Goal: Understand process/instructions

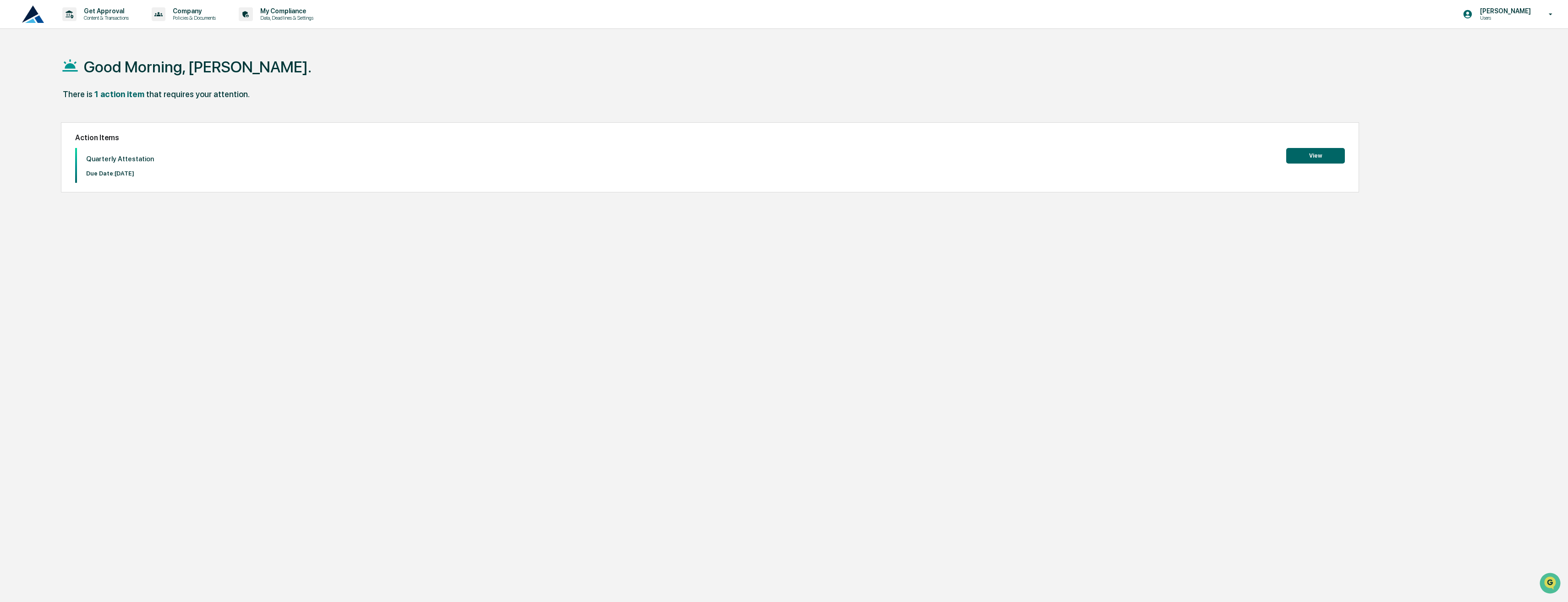
click at [1297, 158] on button "View" at bounding box center [1315, 156] width 58 height 16
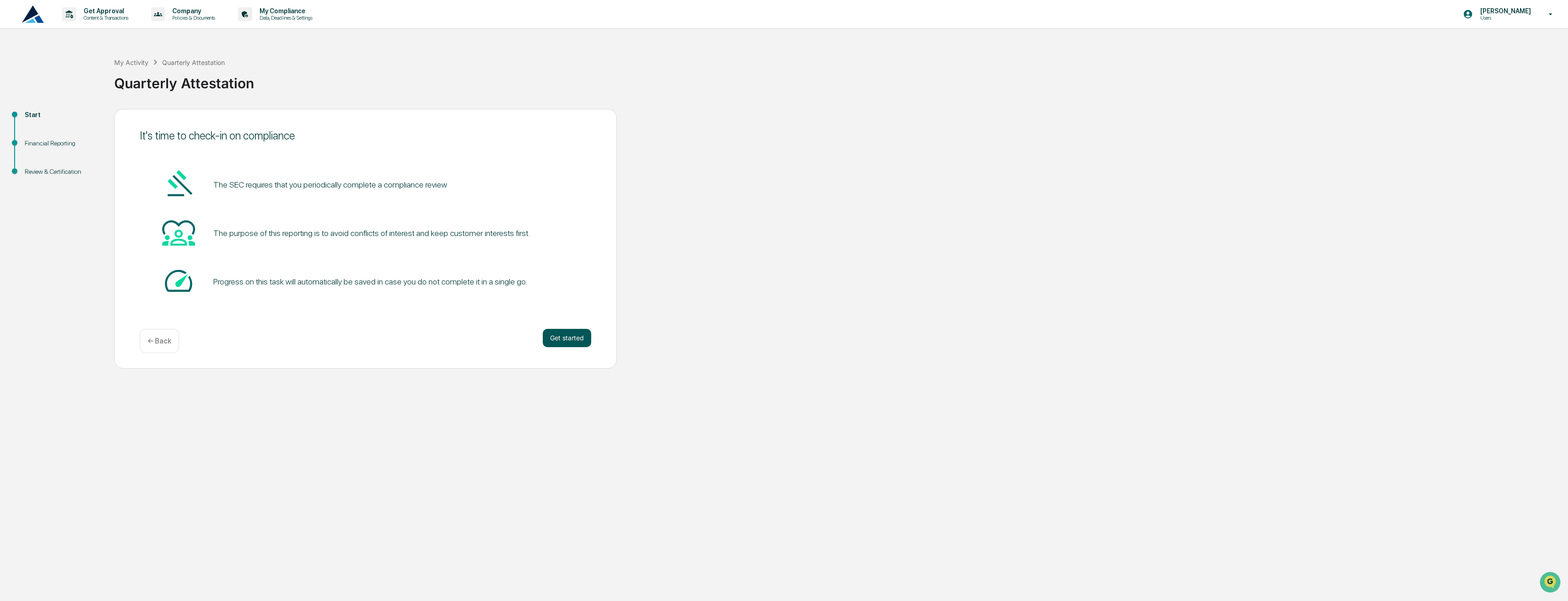
click at [571, 334] on button "Get started" at bounding box center [567, 337] width 49 height 18
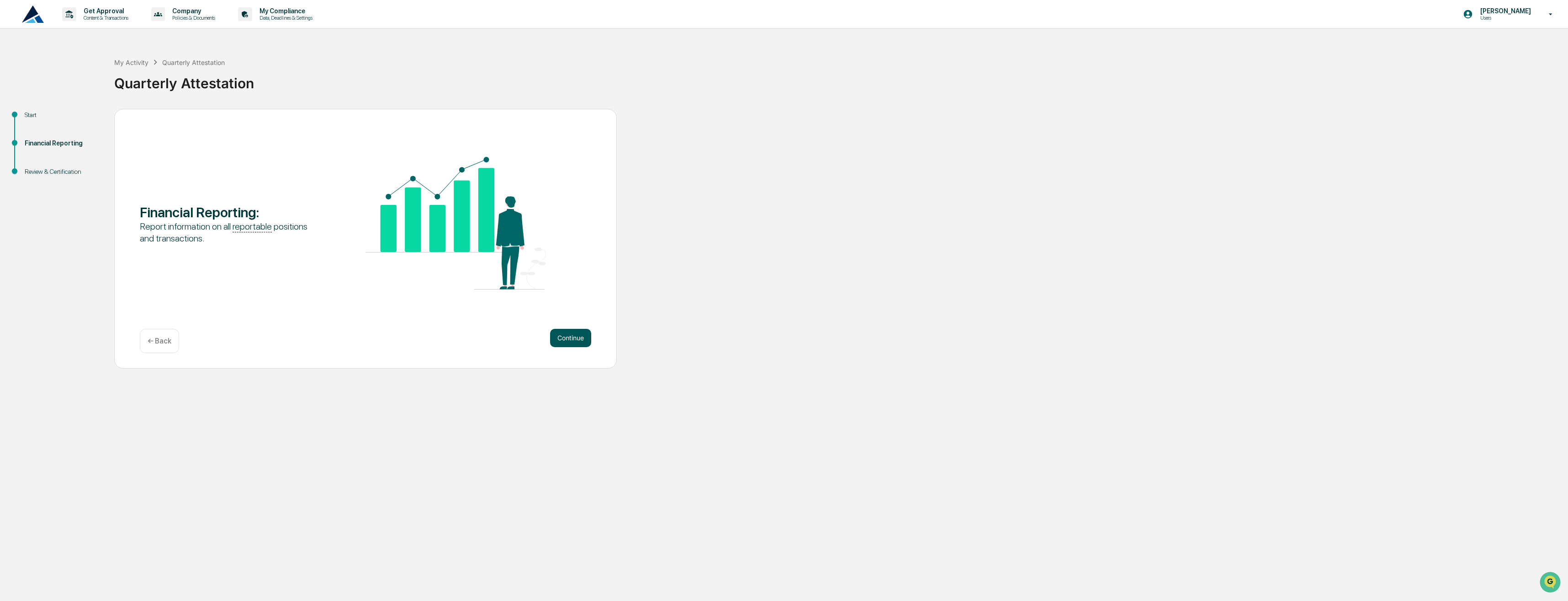
click at [568, 333] on button "Continue" at bounding box center [571, 337] width 41 height 18
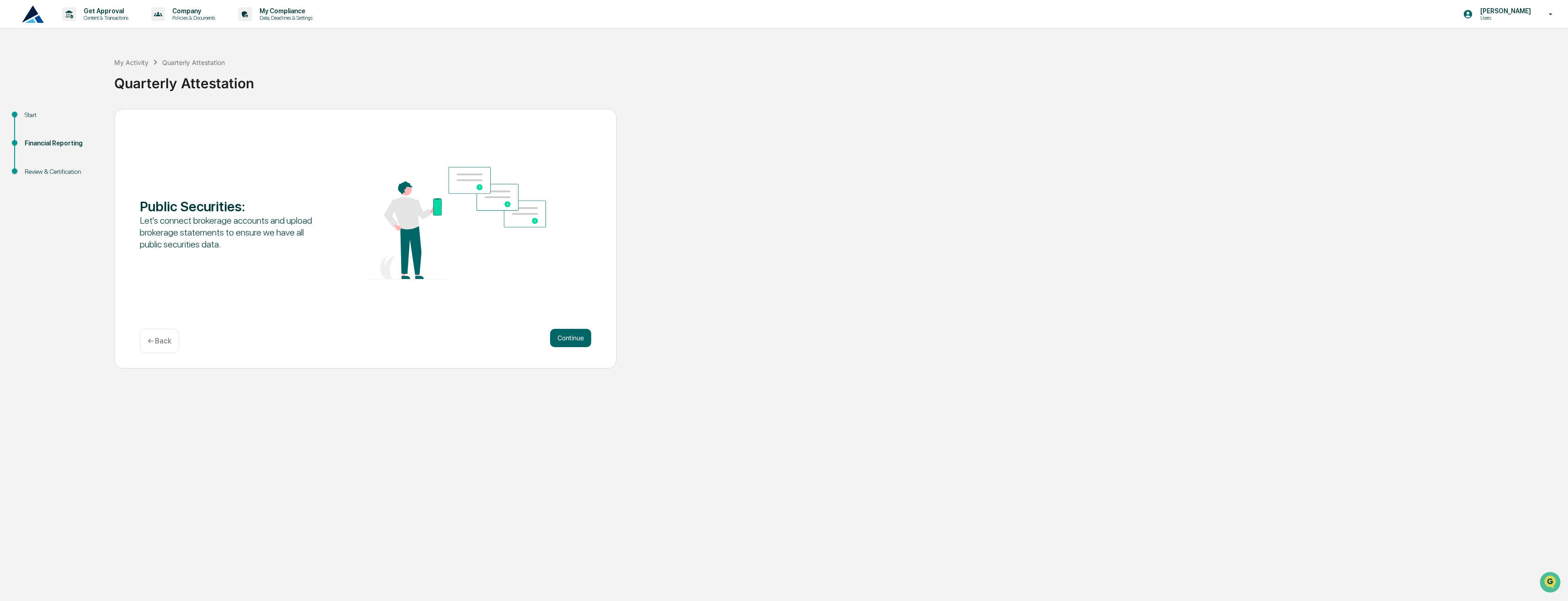
click at [568, 333] on button "Continue" at bounding box center [571, 337] width 41 height 18
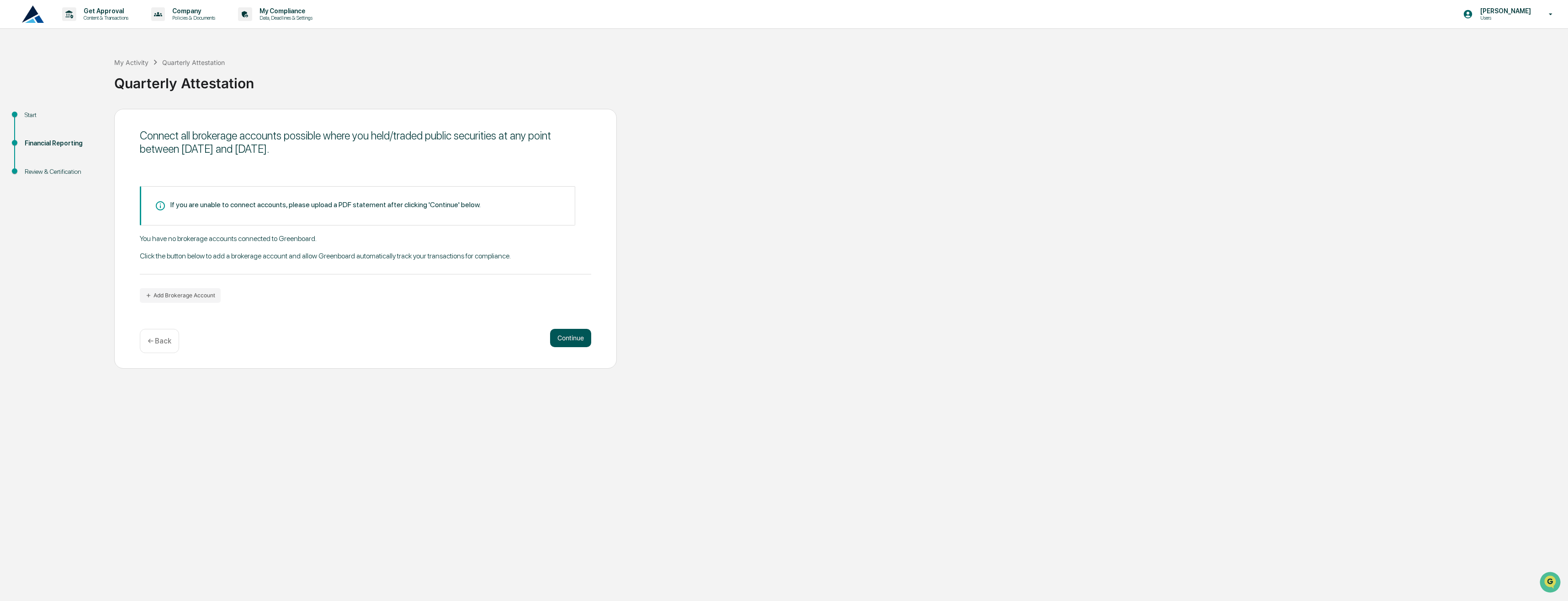
click at [578, 337] on button "Continue" at bounding box center [571, 337] width 41 height 18
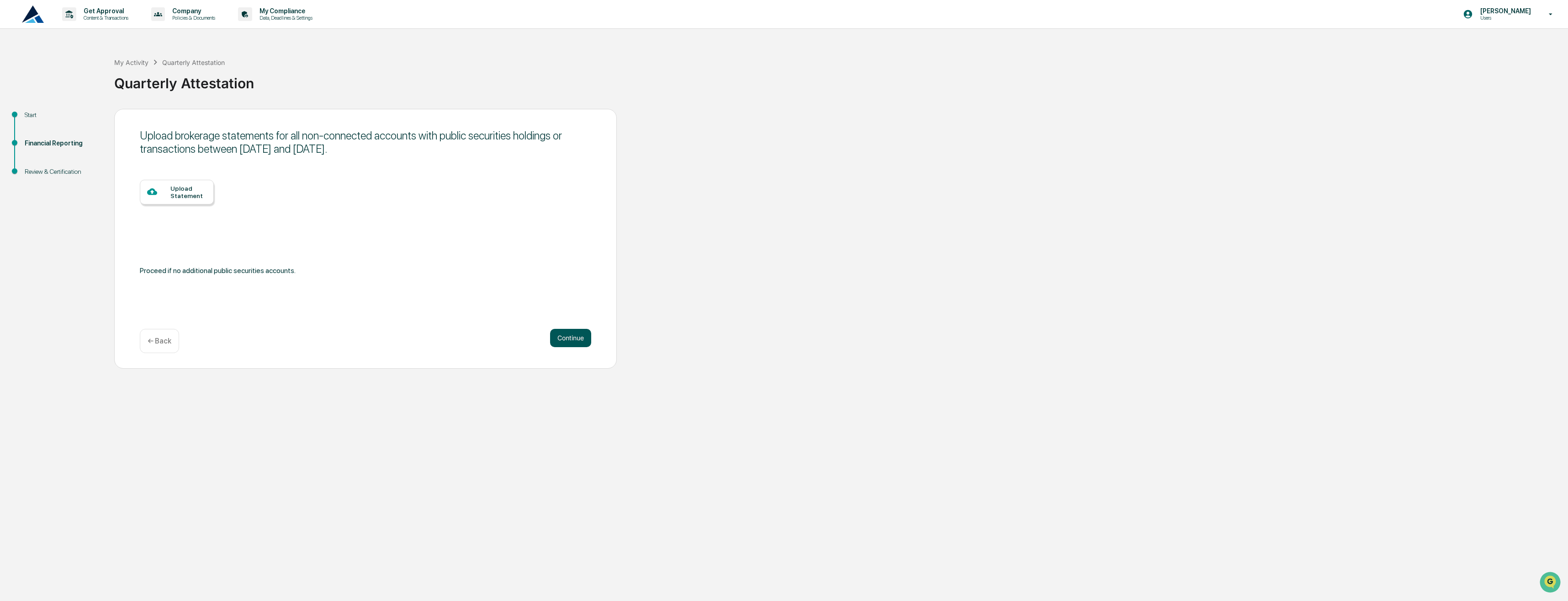
click at [578, 337] on button "Continue" at bounding box center [571, 337] width 41 height 18
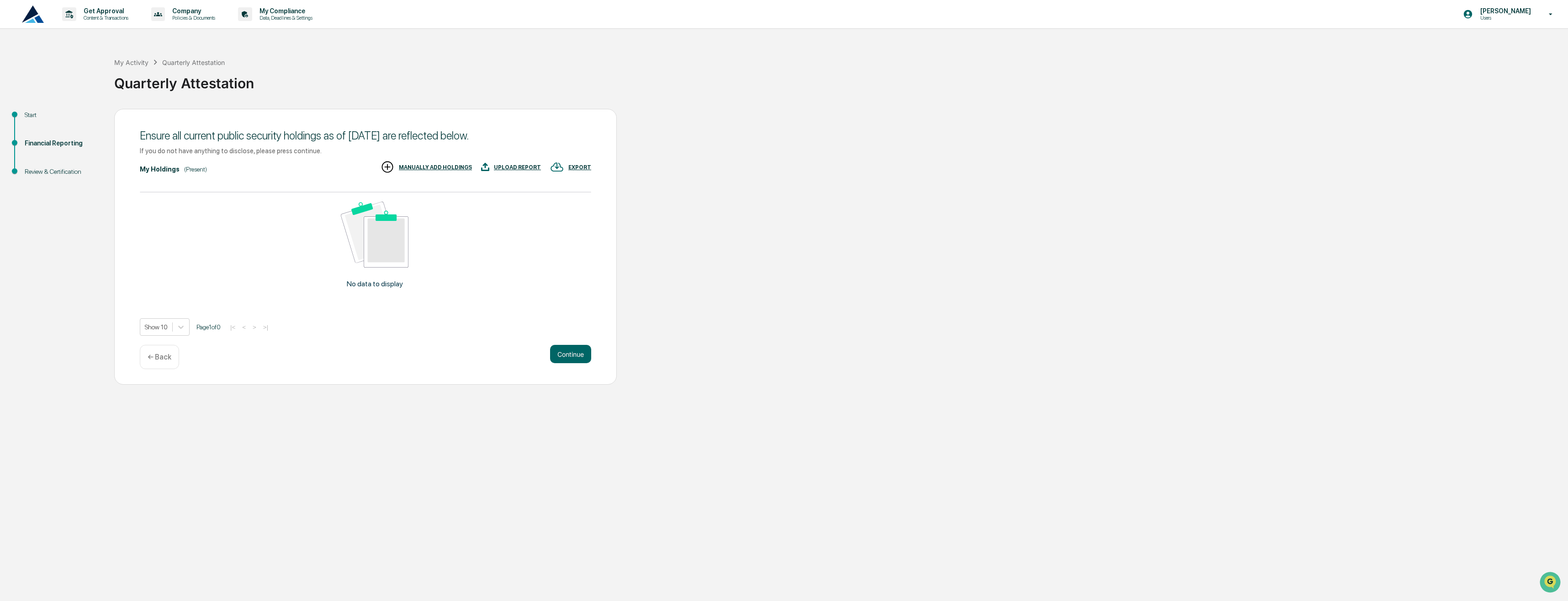
click at [571, 344] on div "Ensure all current public security holdings as of [DATE] are reflected below. I…" at bounding box center [365, 246] width 503 height 276
click at [570, 350] on button "Continue" at bounding box center [571, 354] width 41 height 18
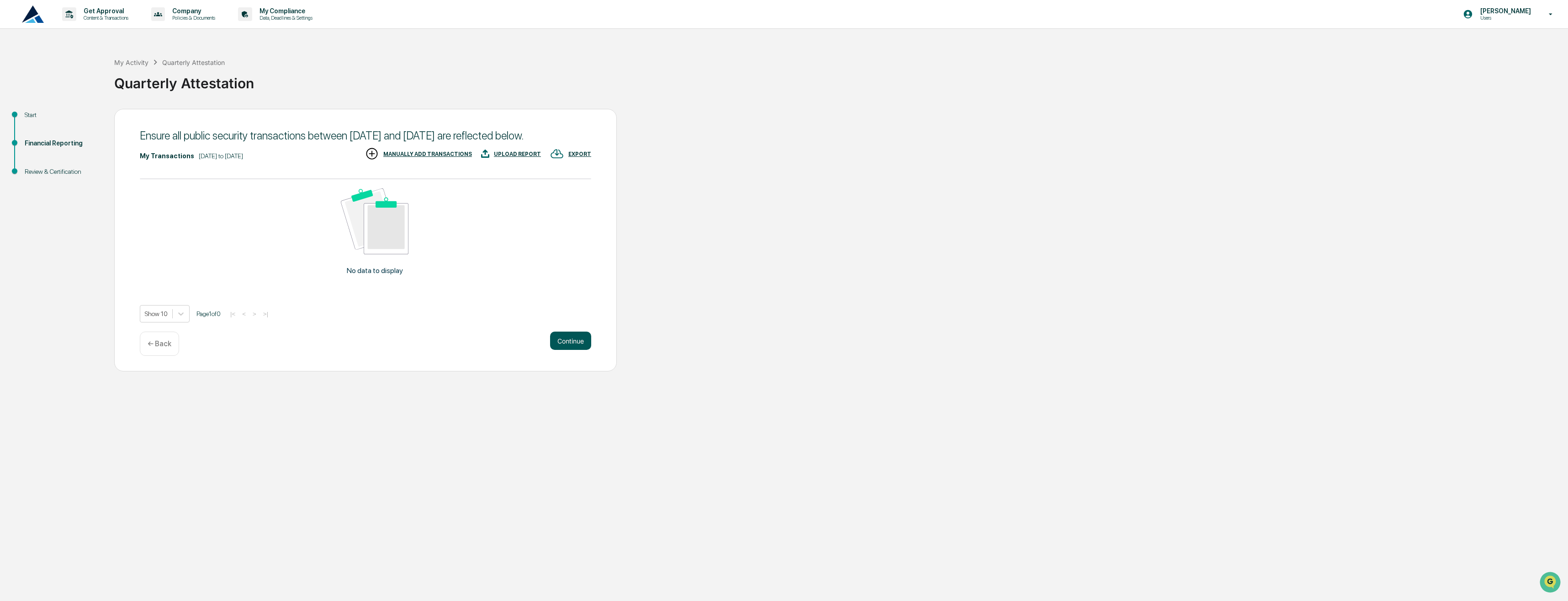
click at [569, 350] on button "Continue" at bounding box center [571, 340] width 41 height 18
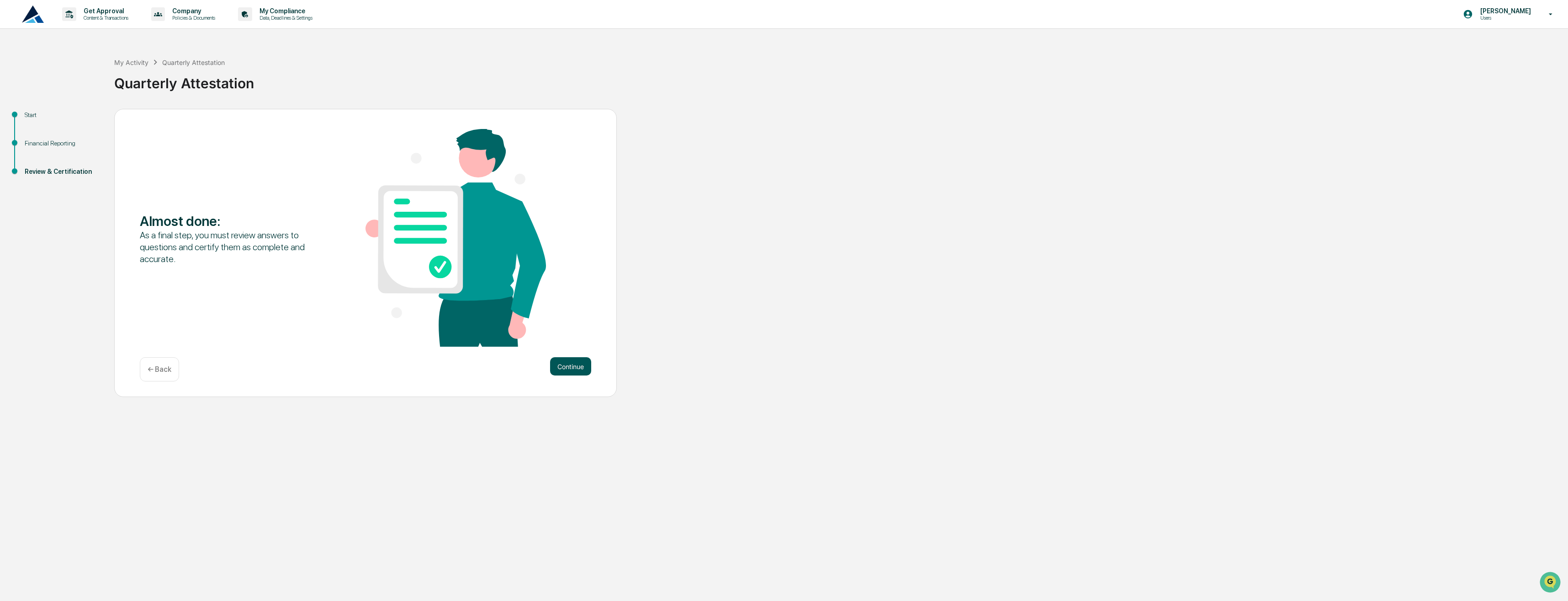
click at [568, 359] on button "Continue" at bounding box center [571, 365] width 41 height 18
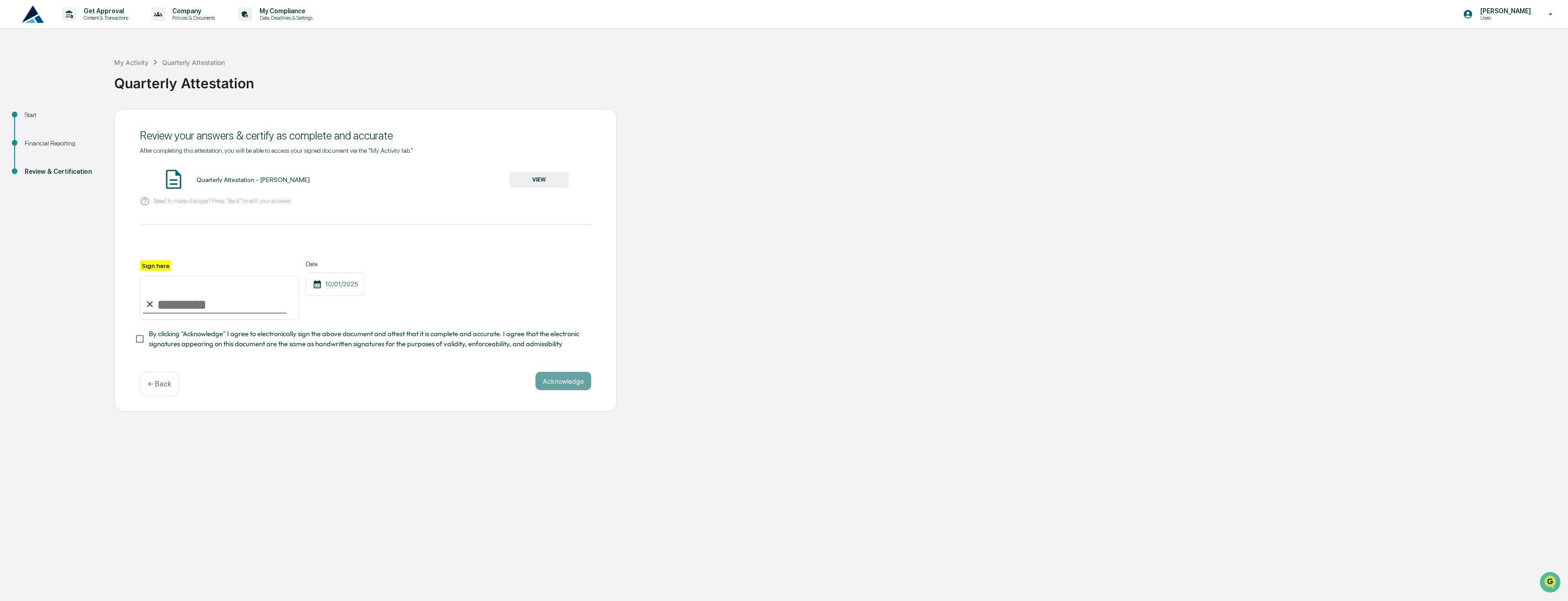
click at [554, 182] on button "VIEW" at bounding box center [539, 180] width 60 height 16
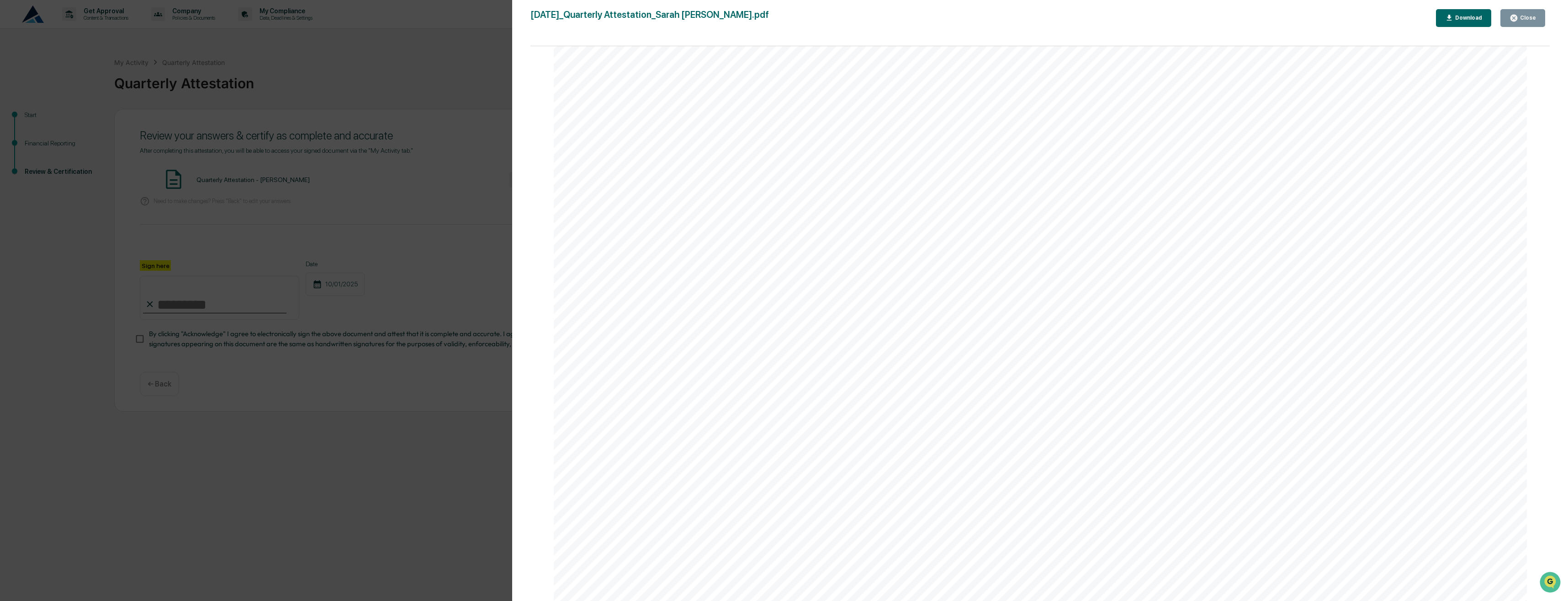
scroll to position [46, 0]
click at [1525, 19] on div "Close" at bounding box center [1527, 18] width 18 height 6
